Goal: Book appointment/travel/reservation

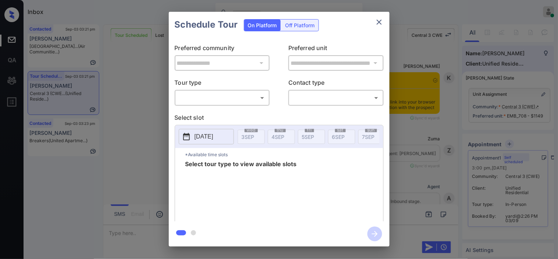
scroll to position [729, 0]
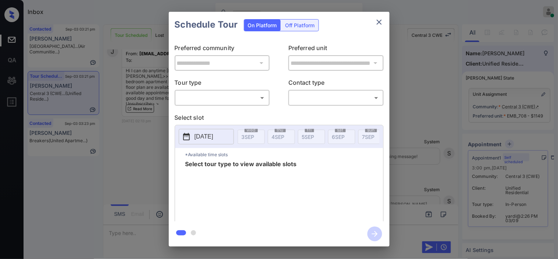
click at [254, 100] on body "Inbox [PERSON_NAME] Online Set yourself offline Set yourself on break Profile S…" at bounding box center [279, 129] width 558 height 259
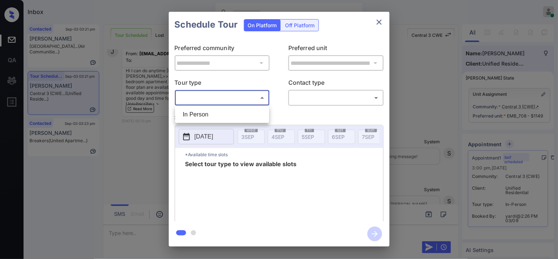
click at [232, 116] on li "In Person" at bounding box center [222, 114] width 90 height 13
type input "********"
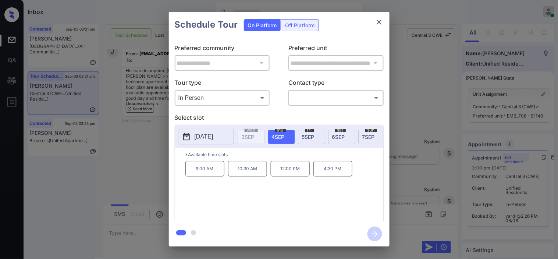
click at [149, 156] on div "**********" at bounding box center [279, 129] width 558 height 258
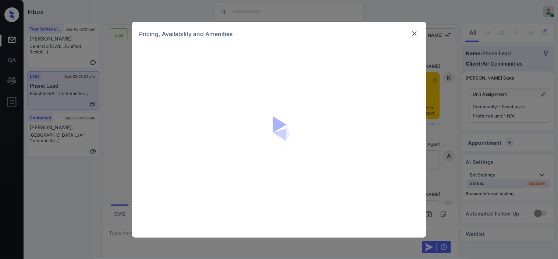
scroll to position [2035, 0]
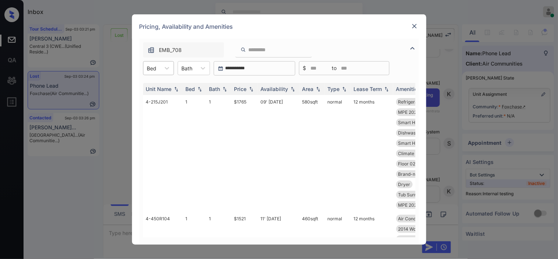
click at [148, 68] on input "text" at bounding box center [147, 68] width 1 height 6
click at [157, 102] on div "2" at bounding box center [158, 99] width 31 height 13
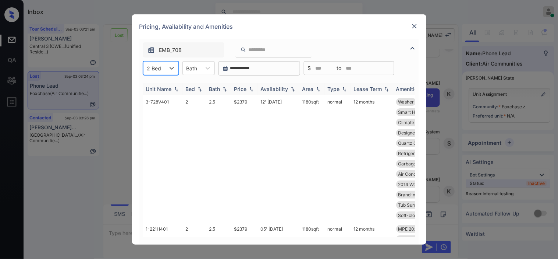
click at [251, 92] on th "Price" at bounding box center [244, 89] width 26 height 12
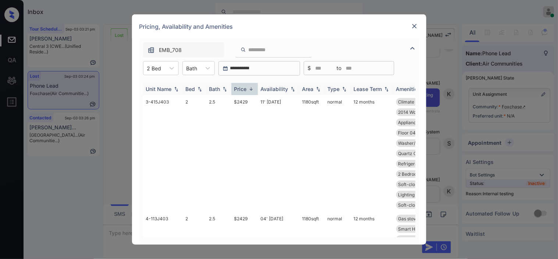
click at [251, 89] on img at bounding box center [251, 89] width 7 height 6
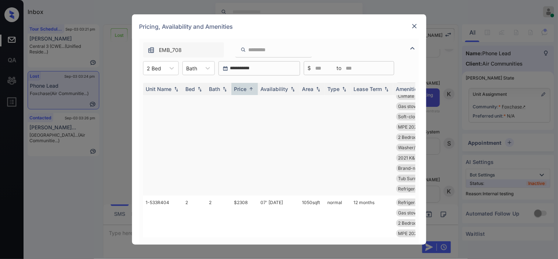
scroll to position [41, 0]
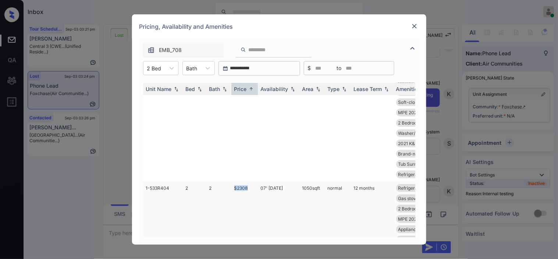
drag, startPoint x: 229, startPoint y: 185, endPoint x: 255, endPoint y: 186, distance: 26.2
click at [255, 186] on tr "1-533R404 2 2 $2308 07' Jul 25 1050 sqft normal 12 months Refrigerator Le... Sm…" at bounding box center [335, 239] width 384 height 117
click at [196, 63] on div "Bath" at bounding box center [192, 68] width 18 height 11
click at [196, 86] on div "1" at bounding box center [198, 85] width 32 height 13
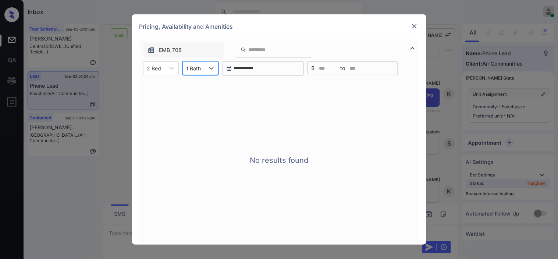
click at [189, 67] on div at bounding box center [194, 68] width 15 height 8
click at [199, 96] on div "2" at bounding box center [200, 99] width 36 height 13
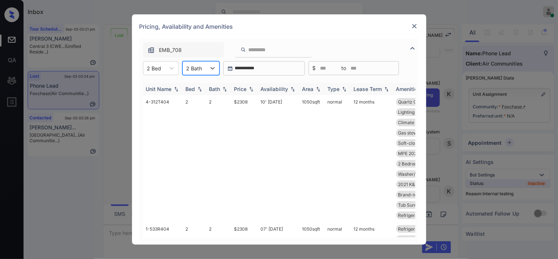
click at [255, 89] on img at bounding box center [251, 88] width 7 height 5
click at [255, 89] on img at bounding box center [251, 89] width 7 height 6
click at [253, 89] on img at bounding box center [251, 89] width 7 height 6
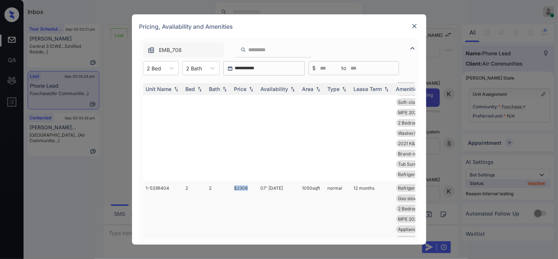
drag, startPoint x: 225, startPoint y: 189, endPoint x: 255, endPoint y: 189, distance: 29.8
click at [255, 189] on tr "1-533R404 2 2 $2308 07' Jul 25 1050 sqft normal 12 months Refrigerator Le... Sm…" at bounding box center [335, 239] width 384 height 117
copy tr "$2308"
click at [242, 185] on td "$2308" at bounding box center [244, 239] width 26 height 117
click at [241, 186] on td "$2308" at bounding box center [244, 239] width 26 height 117
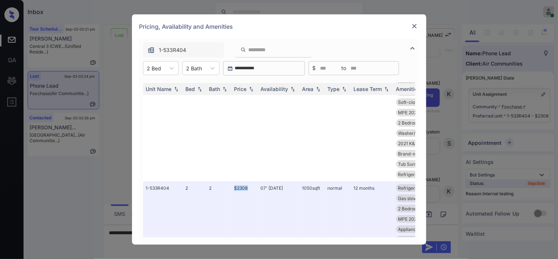
click at [410, 26] on div at bounding box center [414, 26] width 9 height 9
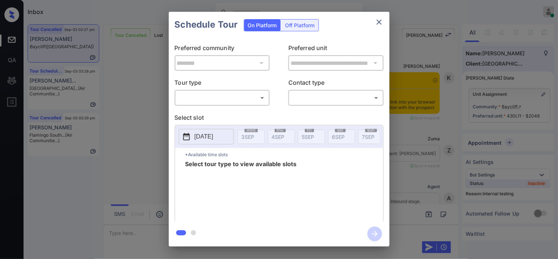
scroll to position [3754, 0]
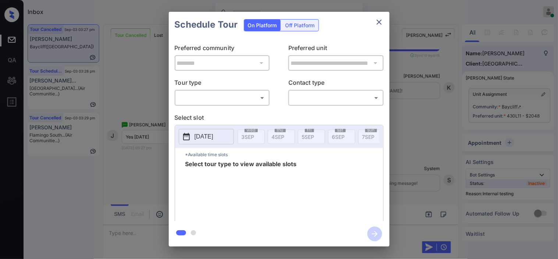
click at [242, 101] on body "Inbox Kristine Capara Online Set yourself offline Set yourself on break Profile…" at bounding box center [279, 129] width 558 height 259
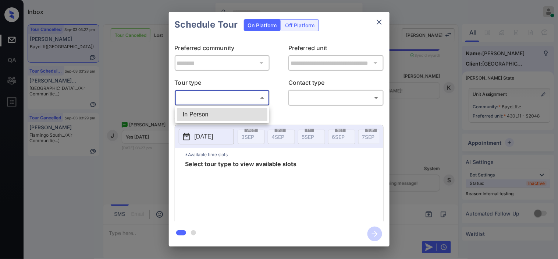
click at [242, 111] on li "In Person" at bounding box center [222, 114] width 90 height 13
type input "********"
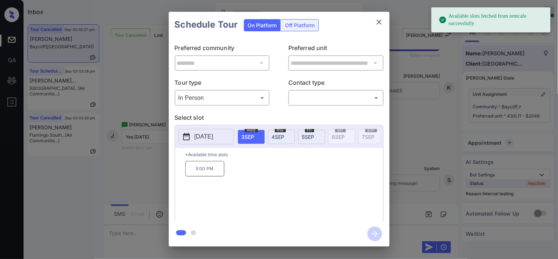
click at [203, 138] on p "[DATE]" at bounding box center [204, 136] width 19 height 9
click at [277, 135] on span "4 SEP" at bounding box center [278, 137] width 13 height 6
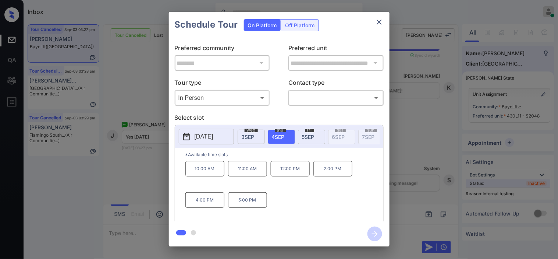
drag, startPoint x: 144, startPoint y: 196, endPoint x: 144, endPoint y: 210, distance: 14.0
click at [144, 210] on div "**********" at bounding box center [279, 129] width 558 height 258
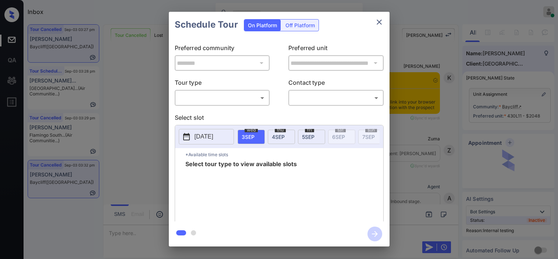
click at [218, 97] on body "Inbox Kristine Capara Online Set yourself offline Set yourself on break Profile…" at bounding box center [279, 129] width 558 height 259
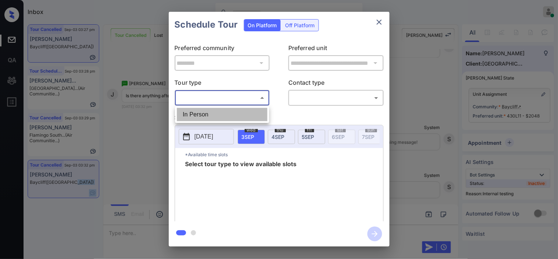
click at [214, 113] on li "In Person" at bounding box center [222, 114] width 90 height 13
type input "********"
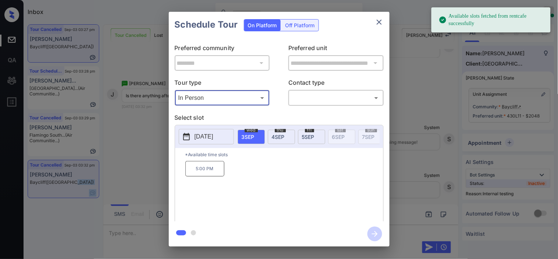
click at [202, 138] on p "[DATE]" at bounding box center [204, 136] width 19 height 9
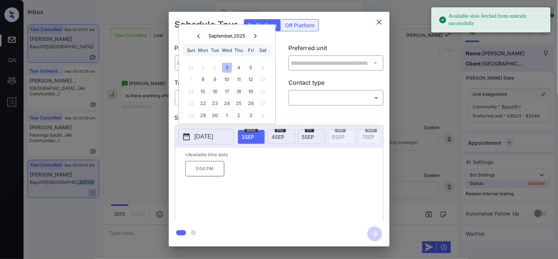
click at [287, 138] on div "[DATE]" at bounding box center [281, 136] width 27 height 14
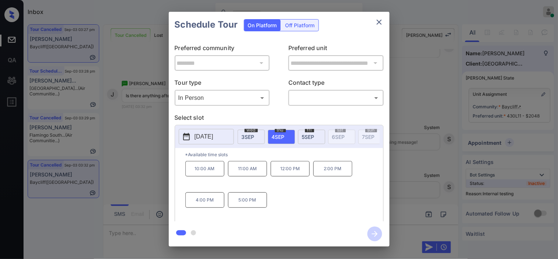
click at [141, 188] on div "**********" at bounding box center [279, 129] width 558 height 258
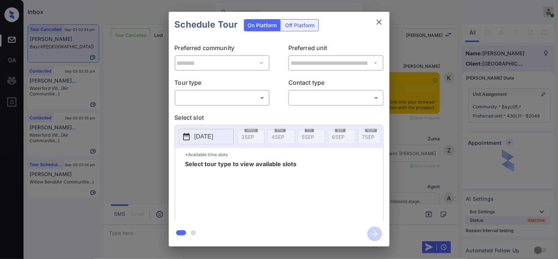
scroll to position [4450, 0]
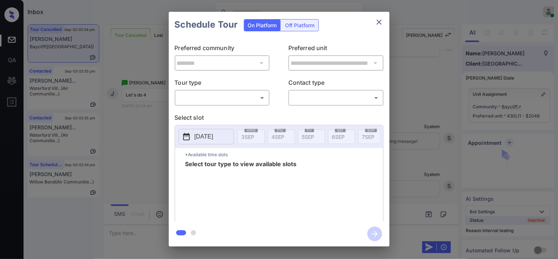
click at [226, 100] on body "Inbox [PERSON_NAME] Online Set yourself offline Set yourself on break Profile S…" at bounding box center [279, 129] width 558 height 259
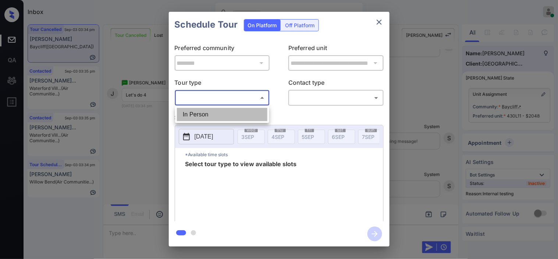
drag, startPoint x: 224, startPoint y: 111, endPoint x: 298, endPoint y: 109, distance: 74.7
click at [223, 112] on li "In Person" at bounding box center [222, 114] width 90 height 13
type input "********"
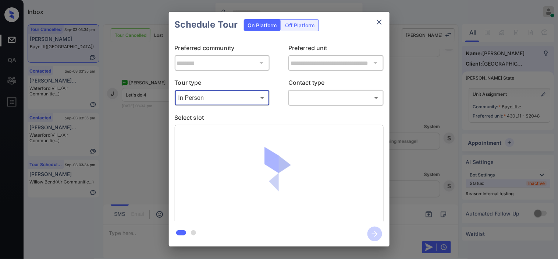
click at [307, 102] on body "Inbox [PERSON_NAME] Online Set yourself offline Set yourself on break Profile S…" at bounding box center [279, 129] width 558 height 259
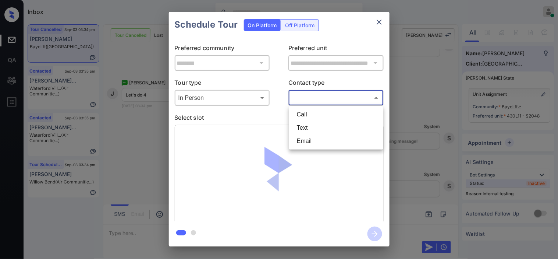
click at [305, 128] on li "Text" at bounding box center [336, 127] width 90 height 13
type input "****"
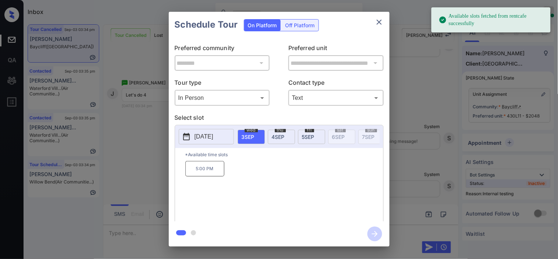
click at [271, 134] on div "[DATE]" at bounding box center [281, 136] width 27 height 14
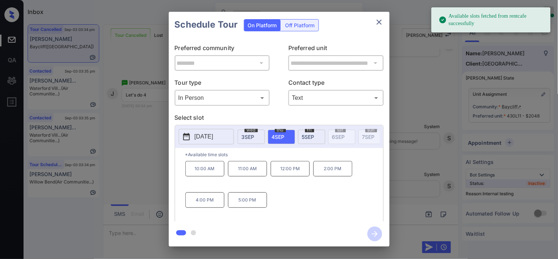
click at [214, 203] on p "4:00 PM" at bounding box center [204, 199] width 39 height 15
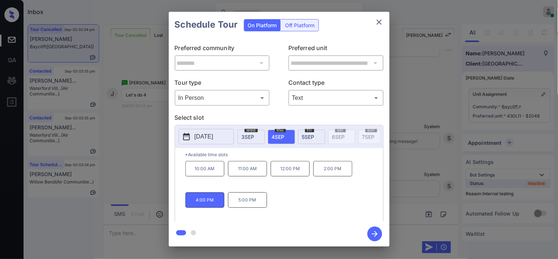
click at [377, 230] on icon "button" at bounding box center [374, 233] width 15 height 15
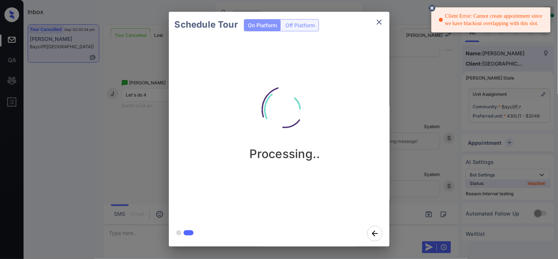
drag, startPoint x: 430, startPoint y: 10, endPoint x: 377, endPoint y: 17, distance: 53.8
click at [429, 10] on icon at bounding box center [432, 8] width 7 height 7
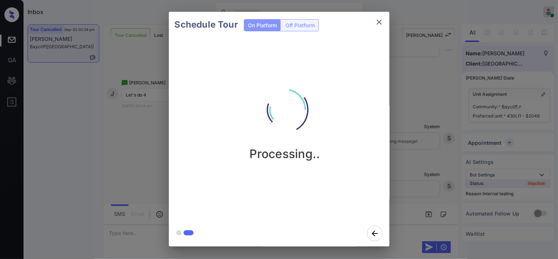
click at [378, 19] on icon "close" at bounding box center [379, 22] width 9 height 9
